Goal: Task Accomplishment & Management: Manage account settings

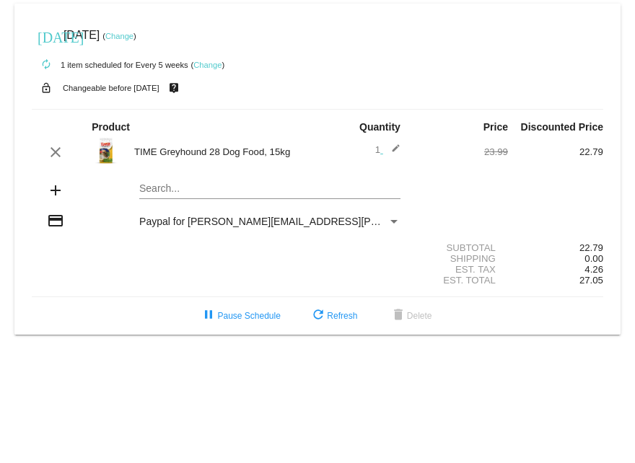
click at [134, 34] on link "Change" at bounding box center [119, 36] width 28 height 9
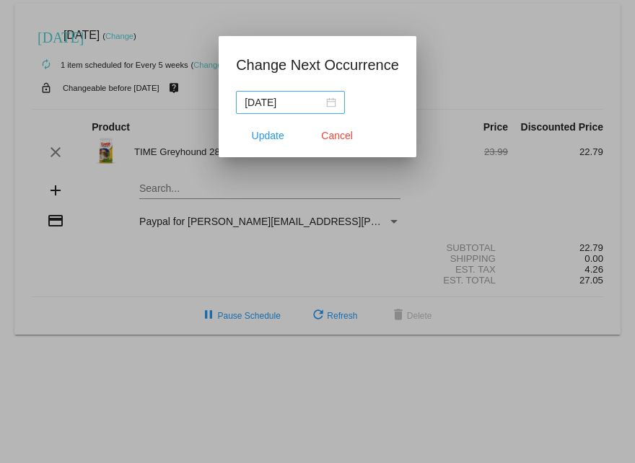
click at [337, 102] on nz-date-picker "[DATE]" at bounding box center [290, 102] width 109 height 23
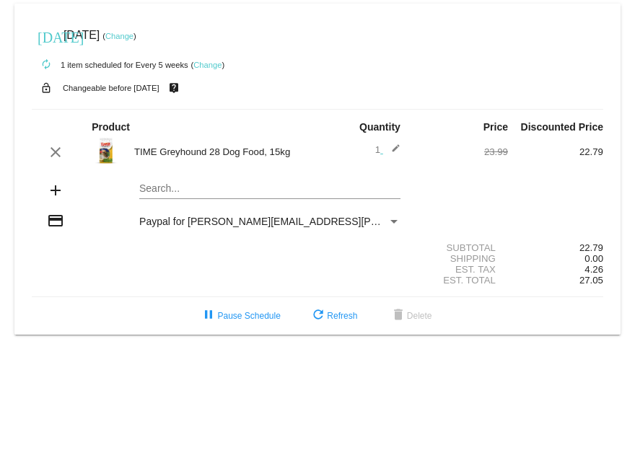
click at [208, 65] on link "Change" at bounding box center [207, 65] width 28 height 9
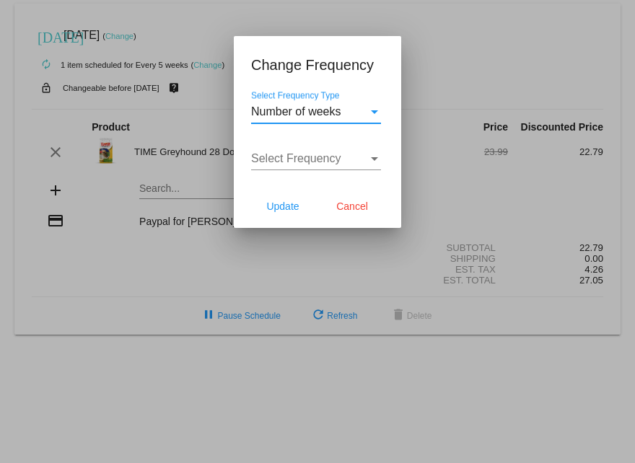
click at [376, 111] on div "Select Frequency Type" at bounding box center [374, 112] width 7 height 4
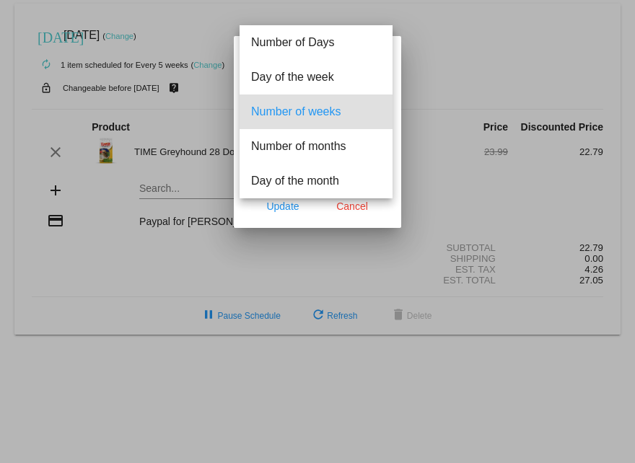
click at [443, 135] on div at bounding box center [317, 231] width 635 height 463
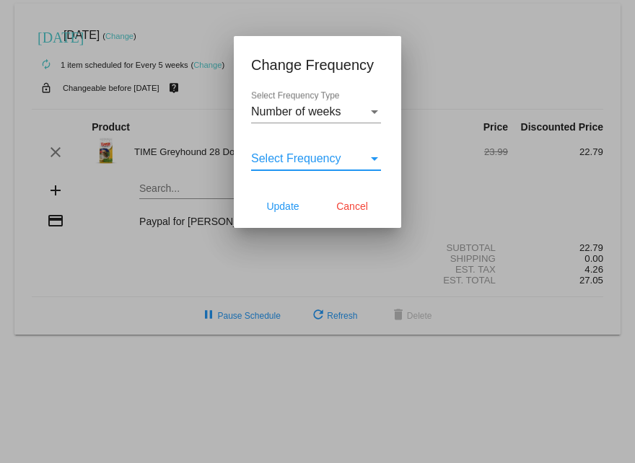
click at [372, 162] on div "Select Frequency" at bounding box center [374, 158] width 13 height 13
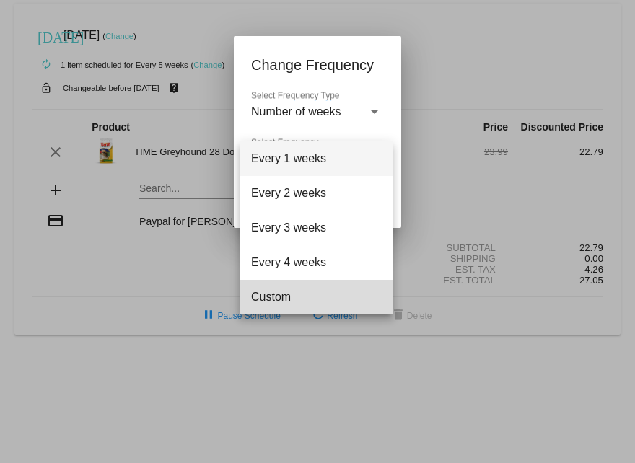
click at [279, 295] on span "Custom" at bounding box center [316, 297] width 130 height 35
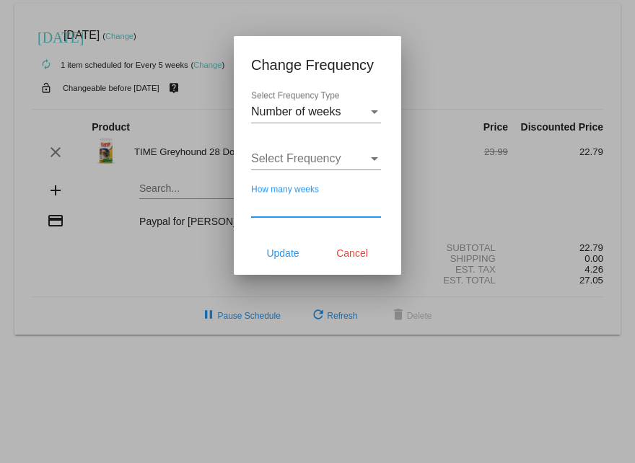
click at [283, 205] on input "How many weeks" at bounding box center [316, 205] width 130 height 13
type input "5"
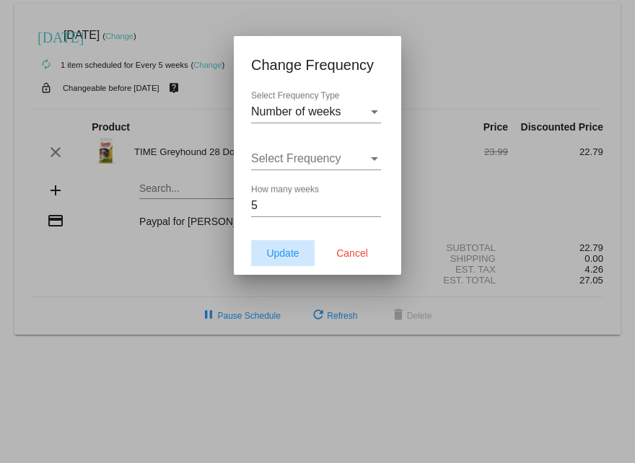
click at [279, 251] on span "Update" at bounding box center [282, 254] width 32 height 12
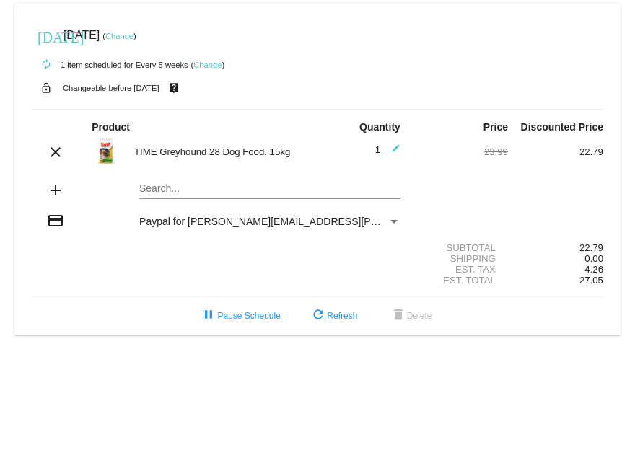
click at [159, 89] on small "Changeable before [DATE]" at bounding box center [111, 88] width 97 height 9
click at [134, 35] on link "Change" at bounding box center [119, 36] width 28 height 9
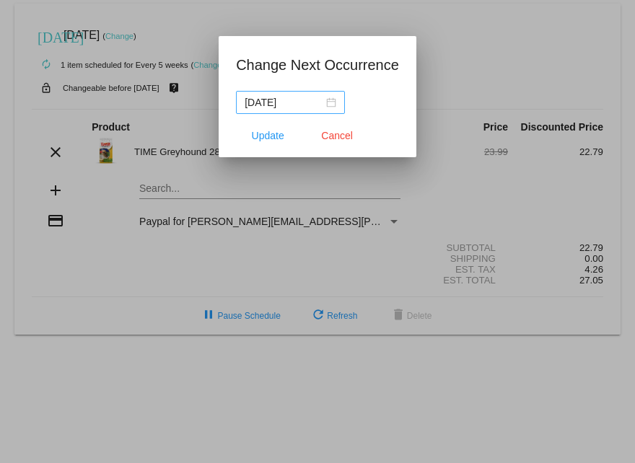
click at [336, 105] on div "[DATE]" at bounding box center [291, 103] width 92 height 16
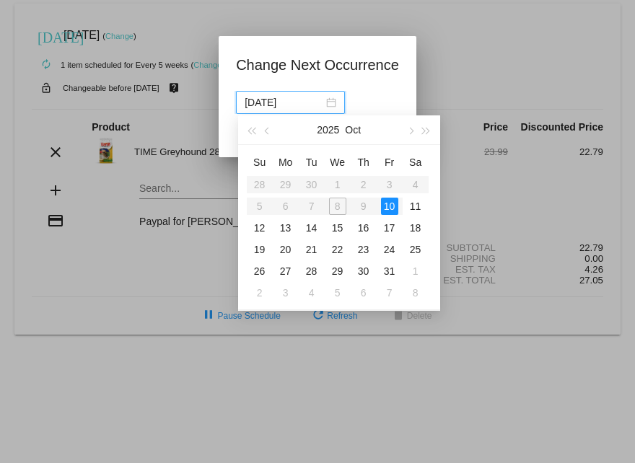
click at [336, 207] on table "Su Mo Tu We Th Fr Sa 28 29 30 1 2 3 4 5 6 7 8 9 10 11 12 13 14 15 16 17 18 19 2…" at bounding box center [338, 227] width 182 height 153
click at [337, 205] on table "Su Mo Tu We Th Fr Sa 28 29 30 1 2 3 4 5 6 7 8 9 10 11 12 13 14 15 16 17 18 19 2…" at bounding box center [338, 227] width 182 height 153
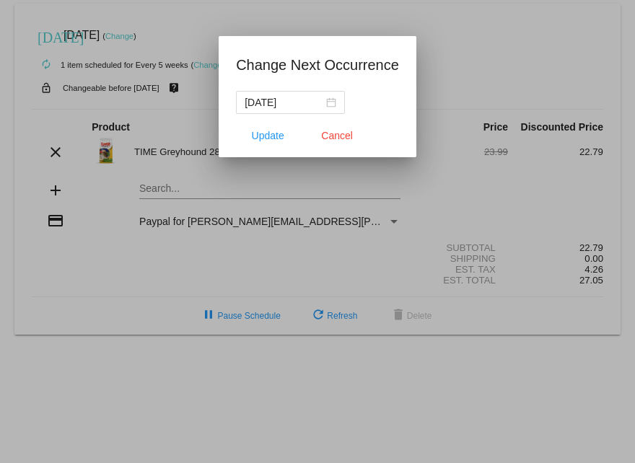
click at [455, 59] on div at bounding box center [317, 231] width 635 height 463
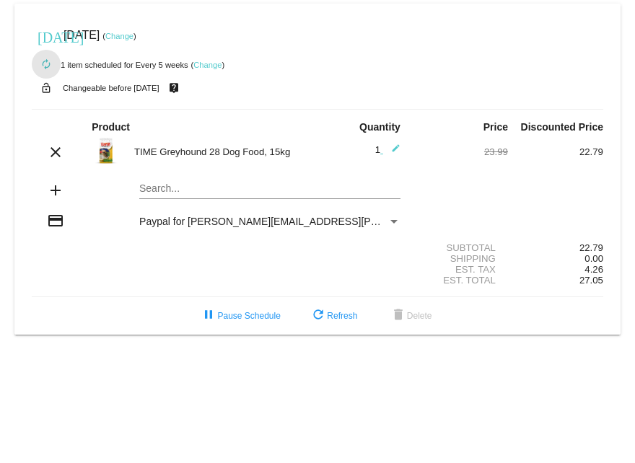
click at [43, 63] on mat-icon "autorenew" at bounding box center [46, 64] width 17 height 17
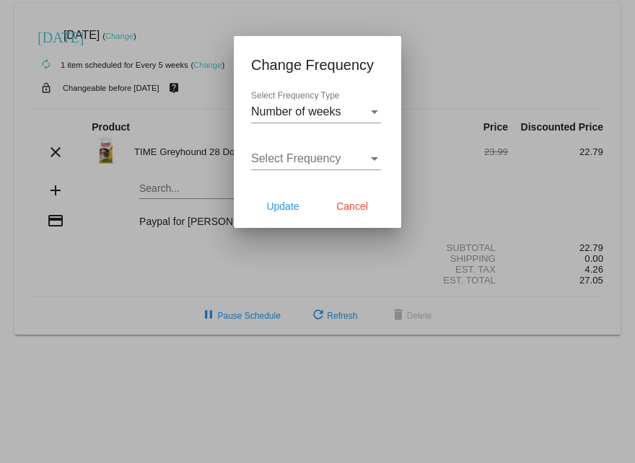
click at [45, 37] on div at bounding box center [317, 231] width 635 height 463
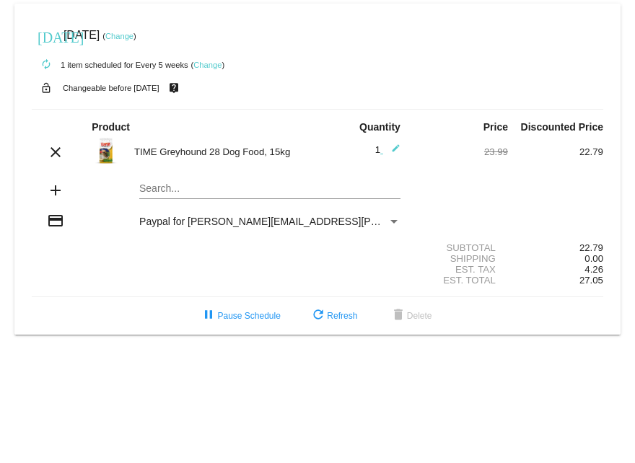
click at [134, 37] on link "Change" at bounding box center [119, 36] width 28 height 9
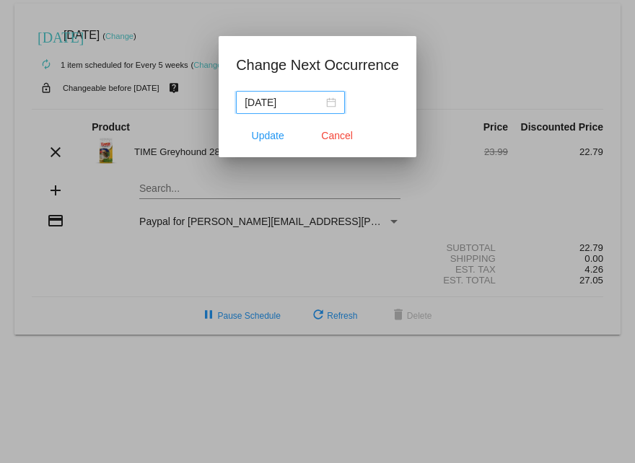
click at [334, 100] on div "[DATE]" at bounding box center [291, 103] width 92 height 16
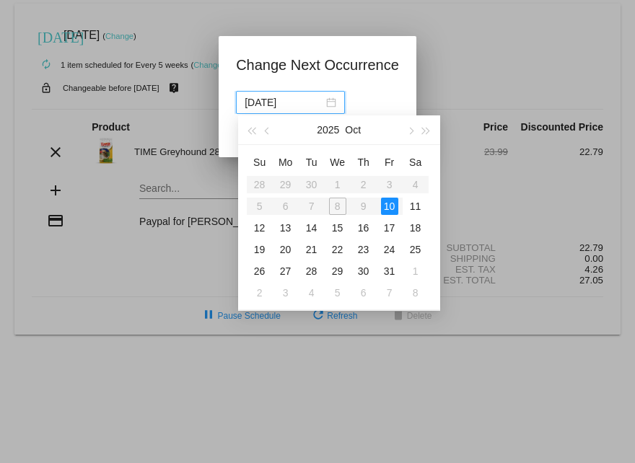
click at [336, 206] on table "Su Mo Tu We Th Fr Sa 28 29 30 1 2 3 4 5 6 7 8 9 10 11 12 13 14 15 16 17 18 19 2…" at bounding box center [338, 227] width 182 height 153
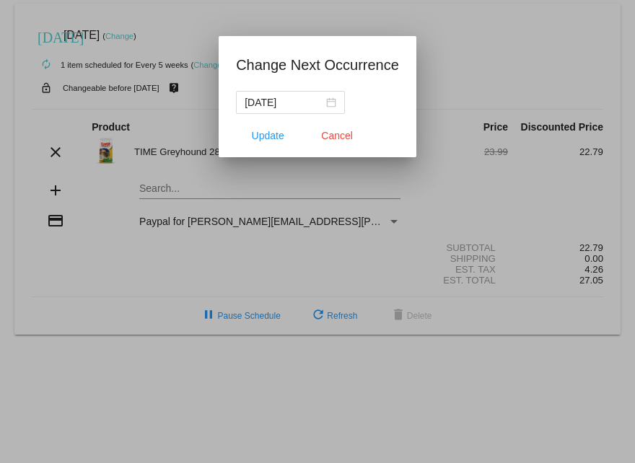
click at [473, 28] on div at bounding box center [317, 231] width 635 height 463
